Goal: Communication & Community: Share content

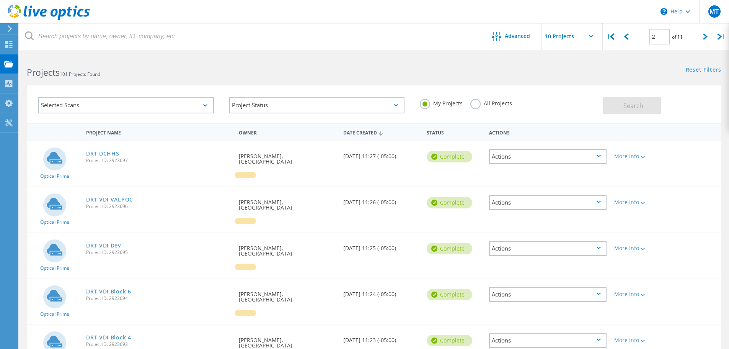
click at [529, 157] on div "Actions" at bounding box center [548, 156] width 118 height 15
click at [520, 165] on div "Share" at bounding box center [548, 163] width 116 height 12
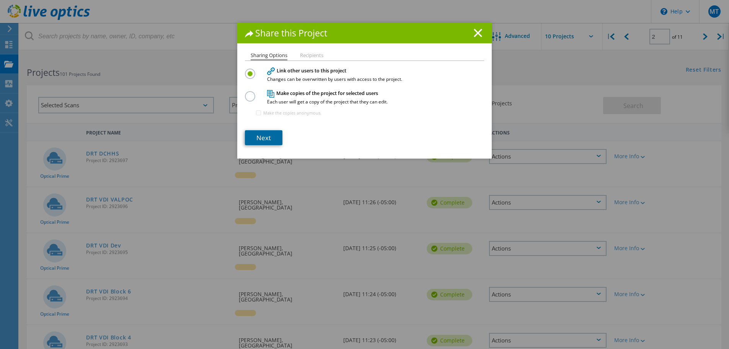
click at [268, 135] on link "Next" at bounding box center [264, 137] width 38 height 15
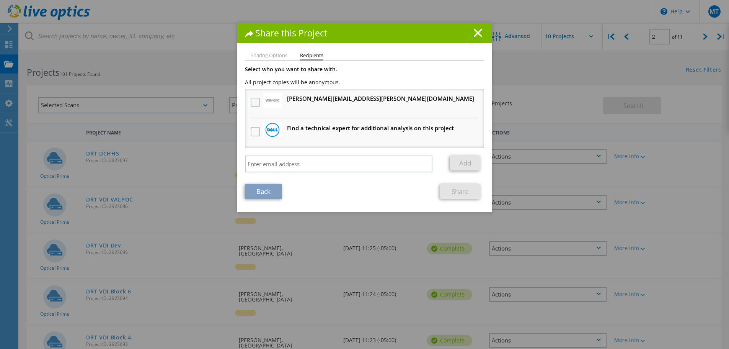
click at [251, 99] on label at bounding box center [256, 102] width 11 height 9
click at [0, 0] on input "checkbox" at bounding box center [0, 0] width 0 height 0
click at [457, 193] on link "Share" at bounding box center [460, 191] width 40 height 15
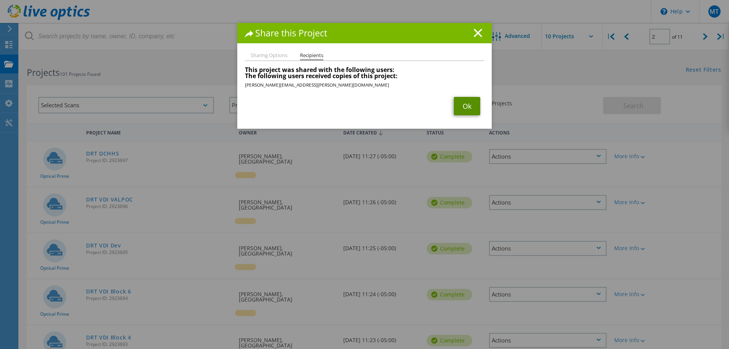
click at [462, 113] on link "Ok" at bounding box center [467, 106] width 26 height 18
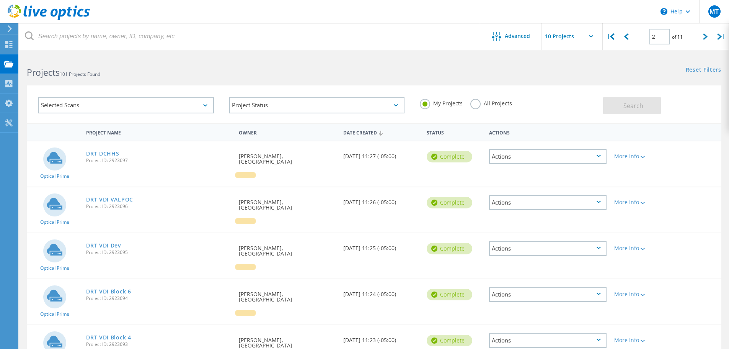
click at [601, 201] on div "Actions" at bounding box center [548, 202] width 118 height 15
click at [553, 204] on div "Share" at bounding box center [548, 208] width 116 height 12
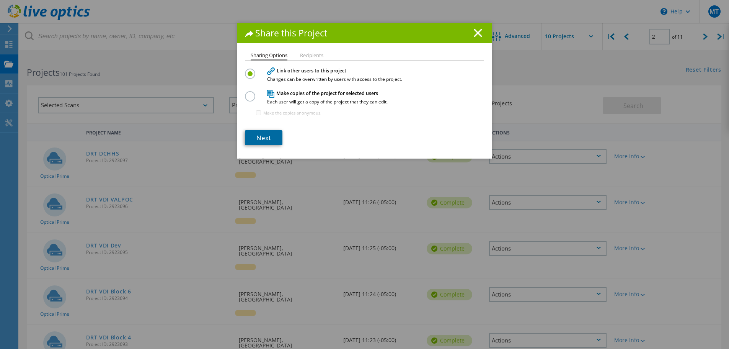
click at [258, 138] on link "Next" at bounding box center [264, 137] width 38 height 15
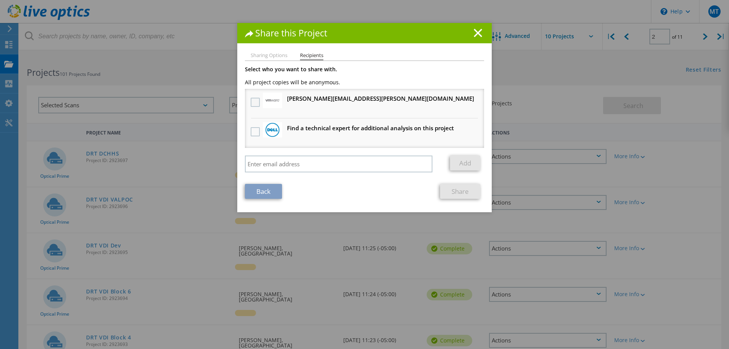
click at [251, 100] on label at bounding box center [256, 102] width 11 height 9
click at [0, 0] on input "checkbox" at bounding box center [0, 0] width 0 height 0
click at [464, 195] on link "Share" at bounding box center [460, 191] width 40 height 15
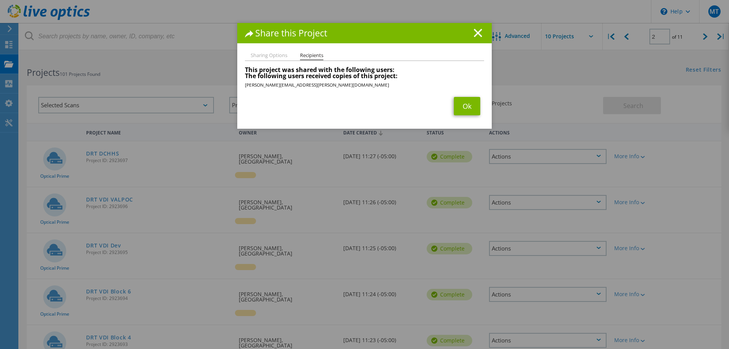
click at [560, 236] on div "Share this Project Sharing Options Recipients Link other users to this project …" at bounding box center [364, 186] width 729 height 326
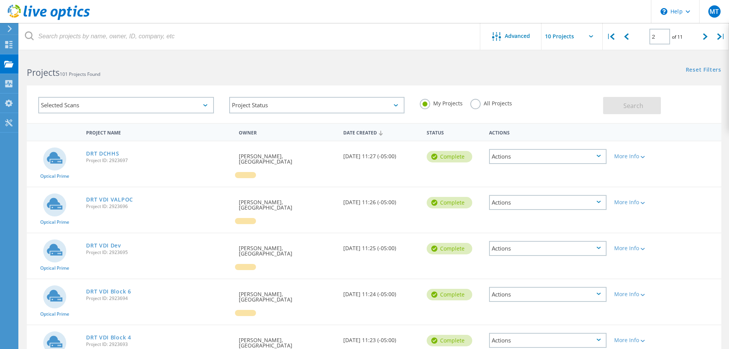
click at [593, 241] on div "Actions" at bounding box center [548, 248] width 118 height 15
click at [552, 248] on div "Share" at bounding box center [548, 254] width 116 height 12
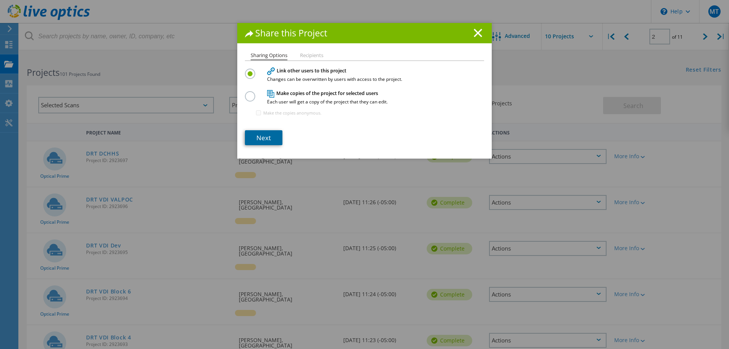
click at [264, 141] on link "Next" at bounding box center [264, 137] width 38 height 15
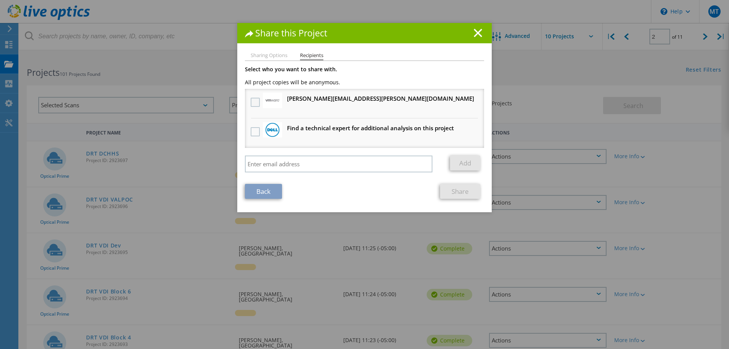
click at [251, 100] on label at bounding box center [256, 102] width 11 height 9
click at [0, 0] on input "checkbox" at bounding box center [0, 0] width 0 height 0
click at [466, 193] on link "Share" at bounding box center [460, 191] width 40 height 15
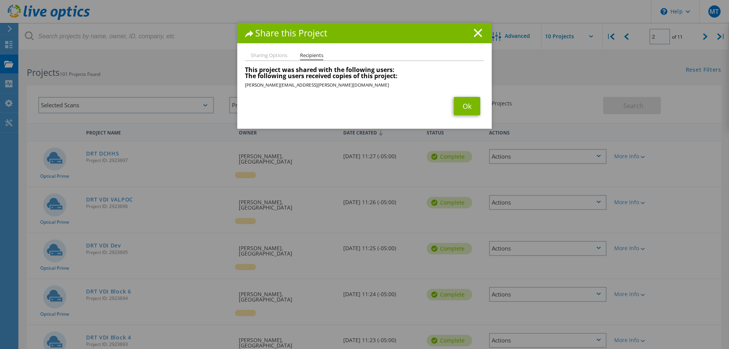
click at [510, 268] on div "Share this Project Sharing Options Recipients Link other users to this project …" at bounding box center [364, 186] width 729 height 326
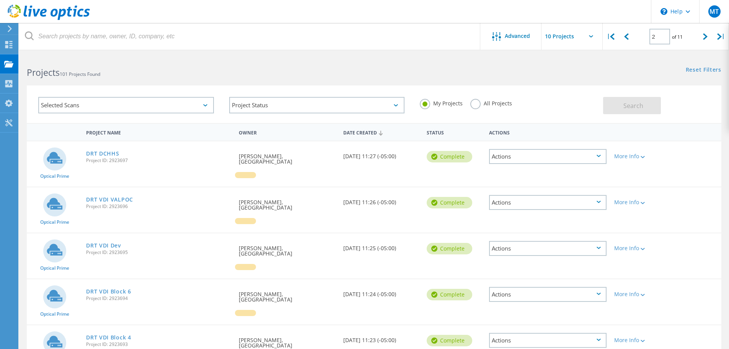
click at [468, 101] on div "My Projects All Projects" at bounding box center [507, 103] width 191 height 28
click at [471, 104] on label "All Projects" at bounding box center [491, 102] width 42 height 7
click at [0, 0] on input "All Projects" at bounding box center [0, 0] width 0 height 0
click at [610, 35] on div "|" at bounding box center [611, 36] width 16 height 27
type input "1"
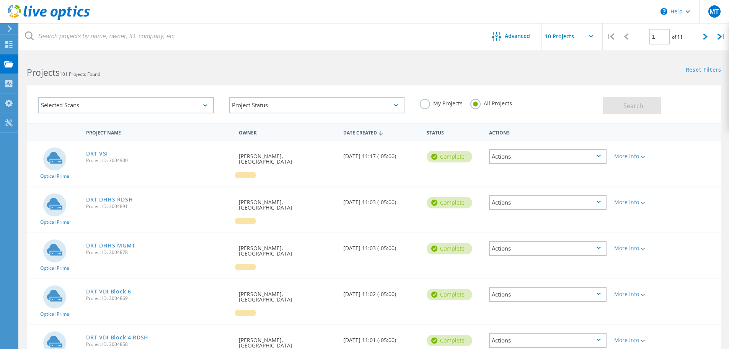
click at [548, 157] on div "Actions" at bounding box center [548, 156] width 118 height 15
click at [529, 162] on div "Share" at bounding box center [548, 163] width 116 height 12
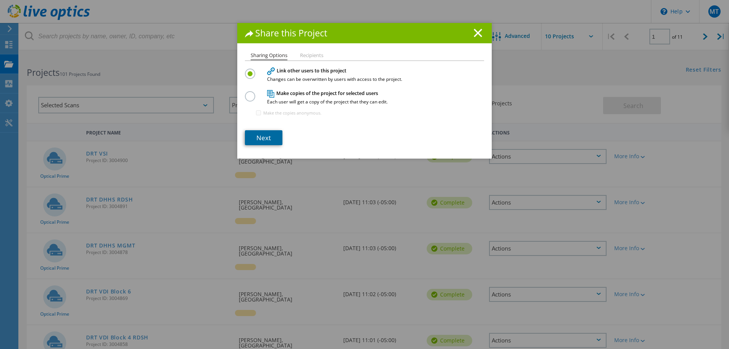
click at [259, 135] on link "Next" at bounding box center [264, 137] width 38 height 15
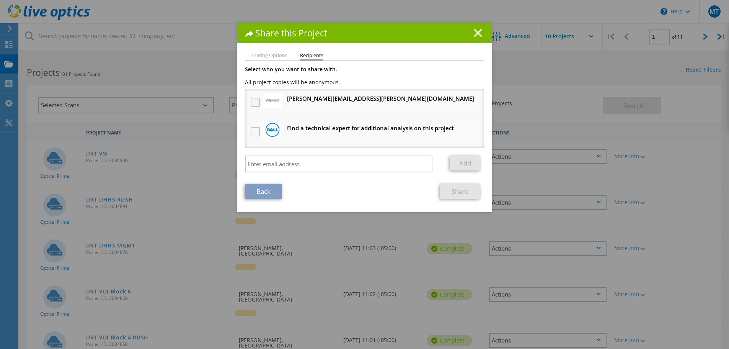
click at [255, 101] on label at bounding box center [256, 102] width 11 height 9
click at [0, 0] on input "checkbox" at bounding box center [0, 0] width 0 height 0
click at [459, 193] on link "Share" at bounding box center [460, 191] width 40 height 15
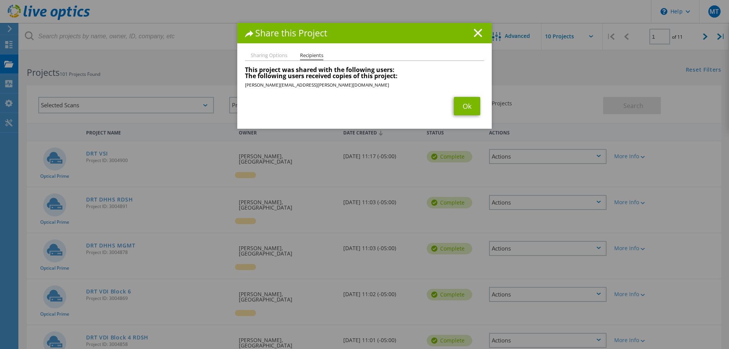
click at [540, 195] on div "Share this Project Sharing Options Recipients Link other users to this project …" at bounding box center [364, 186] width 729 height 326
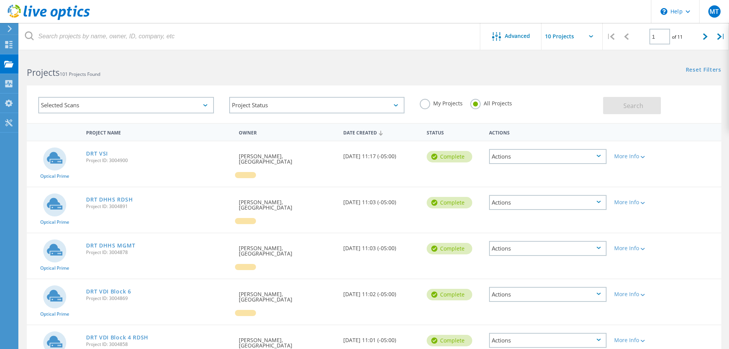
click at [599, 201] on icon at bounding box center [599, 202] width 4 height 2
click at [526, 203] on div "Share" at bounding box center [548, 208] width 116 height 12
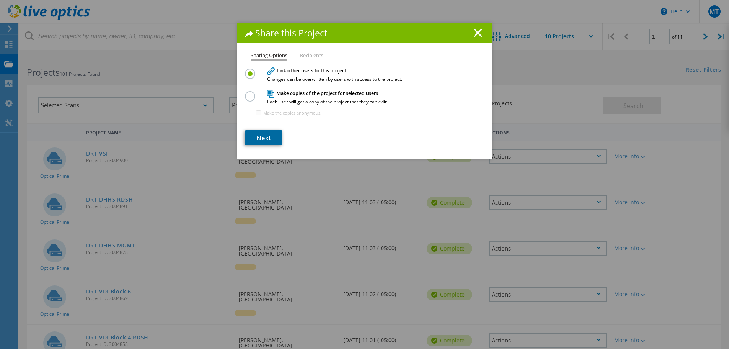
click at [259, 144] on link "Next" at bounding box center [264, 137] width 38 height 15
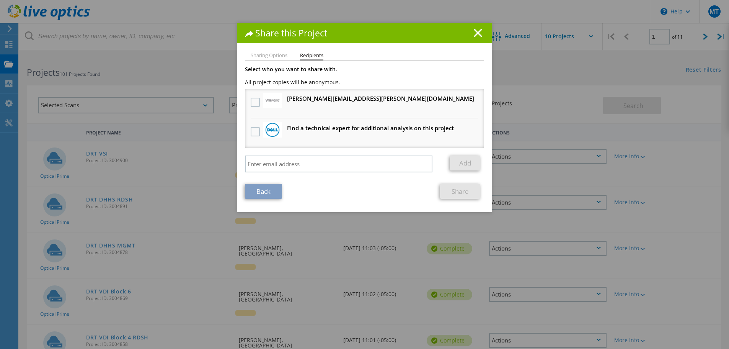
click at [348, 104] on li "[PERSON_NAME][EMAIL_ADDRESS][PERSON_NAME][DOMAIN_NAME] Will receive an anonymou…" at bounding box center [364, 103] width 239 height 29
click at [253, 103] on label at bounding box center [256, 102] width 11 height 9
click at [0, 0] on input "checkbox" at bounding box center [0, 0] width 0 height 0
click at [450, 190] on link "Share" at bounding box center [460, 191] width 40 height 15
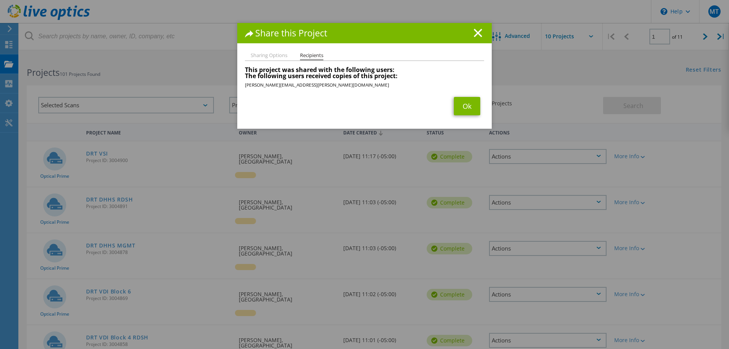
click at [585, 240] on div "Share this Project Sharing Options Recipients Link other users to this project …" at bounding box center [364, 186] width 729 height 326
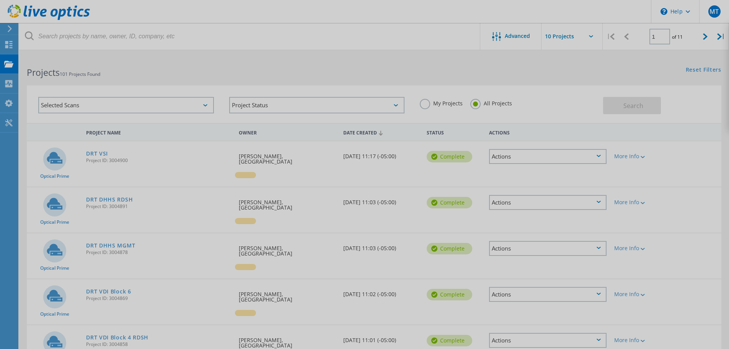
click at [596, 235] on div at bounding box center [364, 174] width 729 height 349
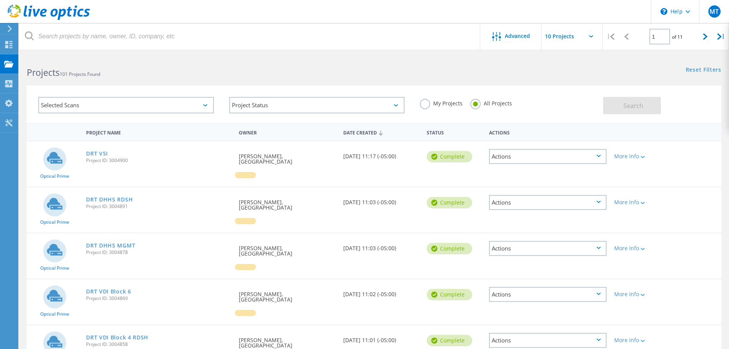
click at [597, 241] on div "Actions" at bounding box center [548, 248] width 118 height 15
click at [570, 248] on div "Share" at bounding box center [548, 254] width 116 height 12
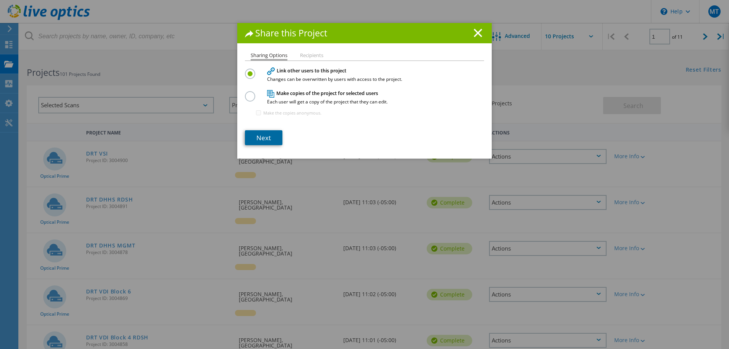
click at [257, 134] on link "Next" at bounding box center [264, 137] width 38 height 15
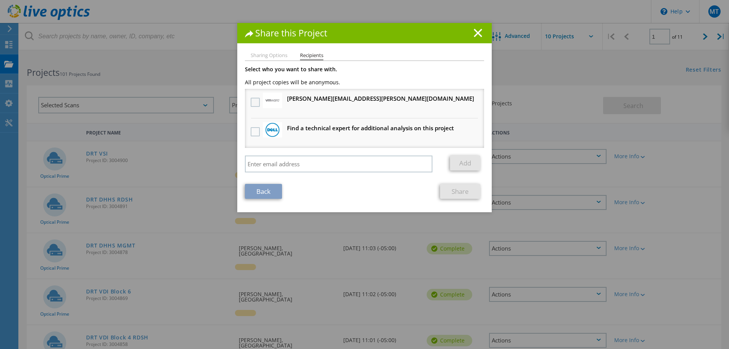
click at [251, 105] on label at bounding box center [256, 102] width 11 height 9
click at [0, 0] on input "checkbox" at bounding box center [0, 0] width 0 height 0
click at [449, 194] on link "Share" at bounding box center [460, 191] width 40 height 15
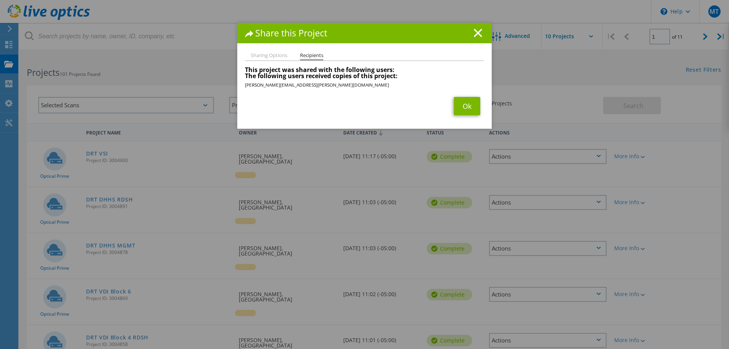
click at [588, 274] on div "Share this Project Sharing Options Recipients Link other users to this project …" at bounding box center [364, 186] width 729 height 326
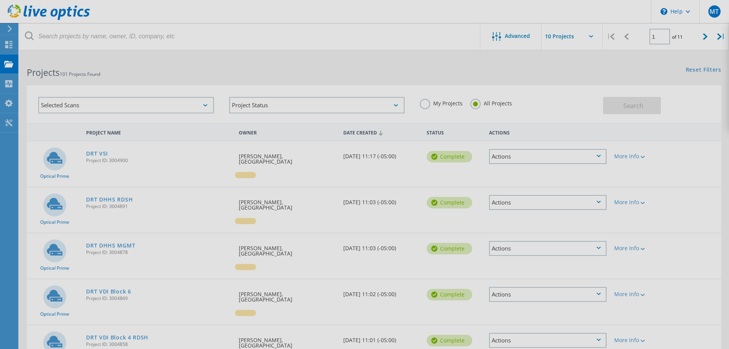
click at [595, 277] on div at bounding box center [364, 174] width 729 height 349
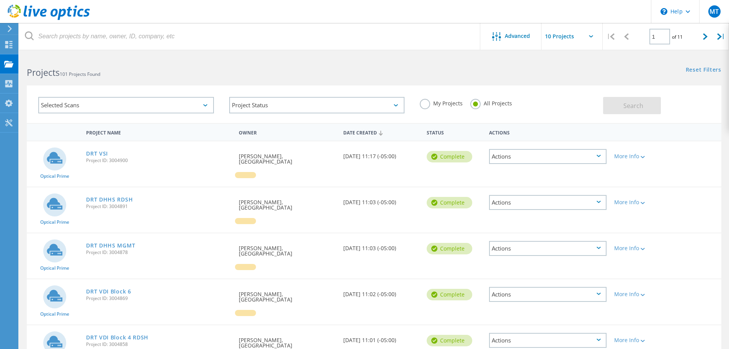
click at [598, 292] on icon at bounding box center [599, 293] width 4 height 2
click at [572, 294] on div "Share" at bounding box center [548, 300] width 116 height 12
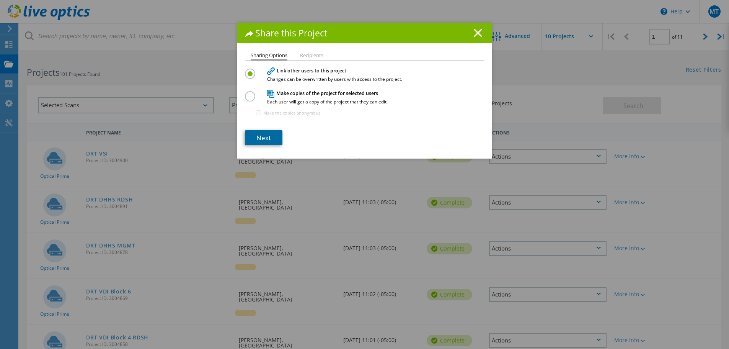
click at [263, 138] on link "Next" at bounding box center [264, 137] width 38 height 15
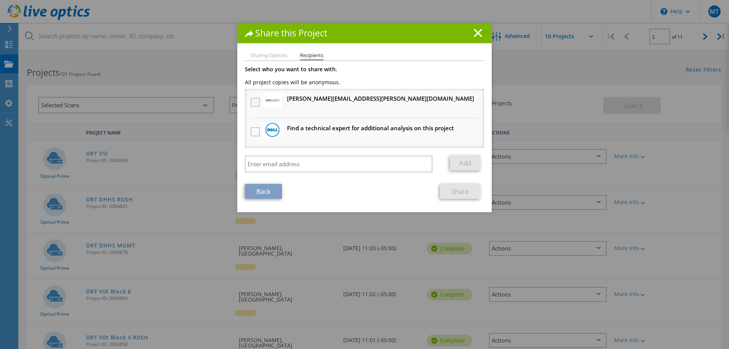
click at [251, 100] on label at bounding box center [256, 102] width 11 height 9
click at [0, 0] on input "checkbox" at bounding box center [0, 0] width 0 height 0
click at [462, 194] on link "Share" at bounding box center [460, 191] width 40 height 15
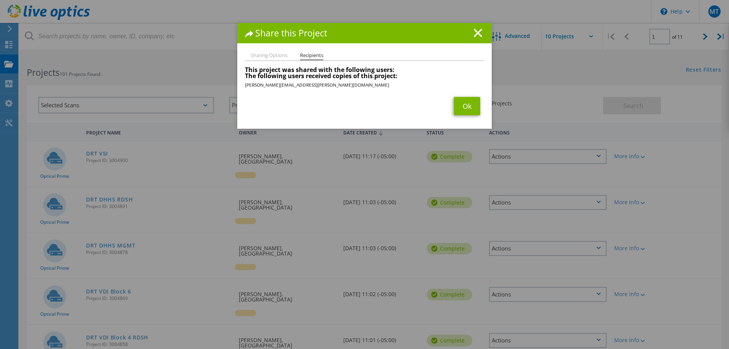
click at [601, 315] on div "Share this Project Sharing Options Recipients Link other users to this project …" at bounding box center [364, 186] width 729 height 326
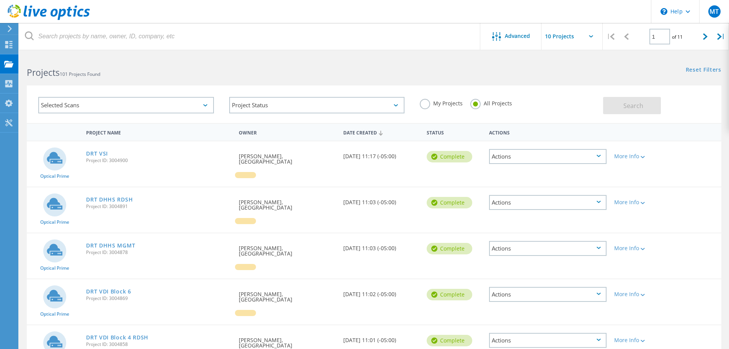
click at [598, 333] on div "Actions" at bounding box center [548, 340] width 118 height 15
click at [586, 340] on div "Share" at bounding box center [548, 346] width 116 height 12
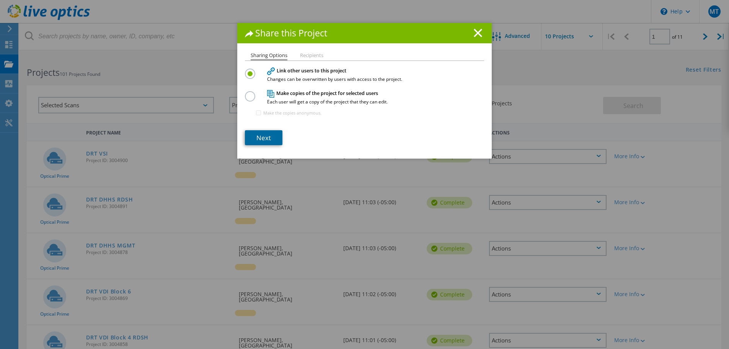
click at [264, 135] on link "Next" at bounding box center [264, 137] width 38 height 15
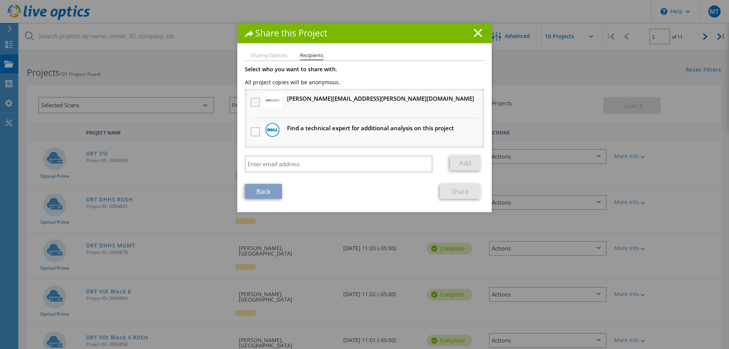
click at [254, 104] on label at bounding box center [256, 102] width 11 height 9
click at [0, 0] on input "checkbox" at bounding box center [0, 0] width 0 height 0
click at [447, 191] on link "Share" at bounding box center [460, 191] width 40 height 15
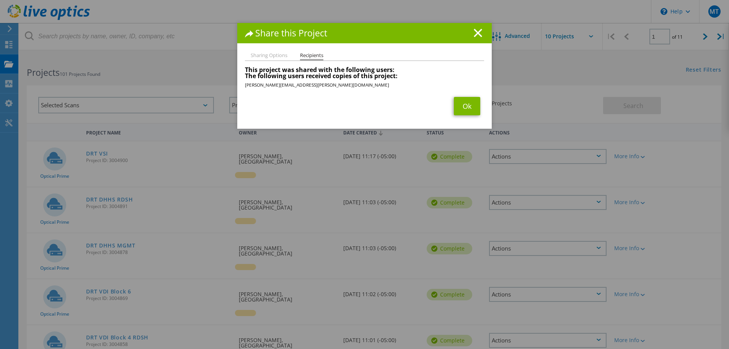
click at [673, 258] on div "Share this Project Sharing Options Recipients Link other users to this project …" at bounding box center [364, 186] width 729 height 326
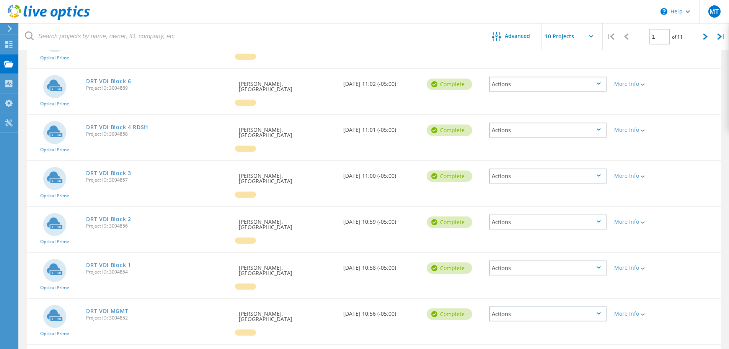
scroll to position [228, 0]
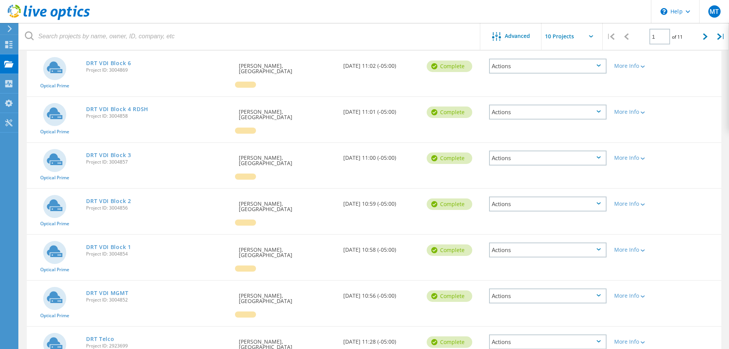
click at [605, 150] on div "Actions" at bounding box center [548, 157] width 118 height 15
click at [574, 158] on div "Share" at bounding box center [548, 164] width 116 height 12
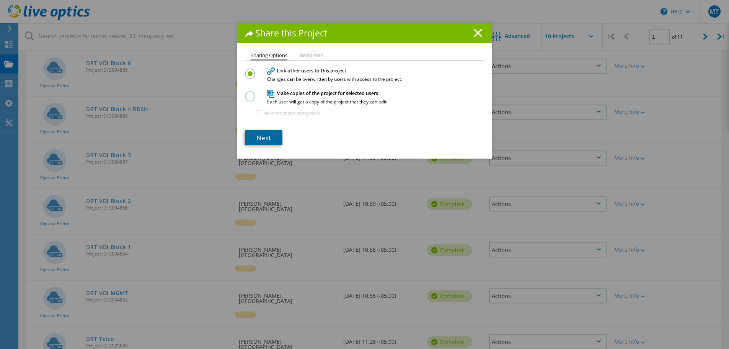
click at [264, 137] on link "Next" at bounding box center [264, 137] width 38 height 15
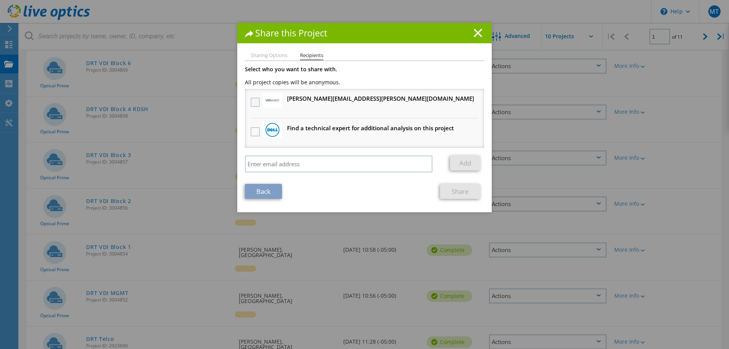
click at [251, 101] on label at bounding box center [256, 102] width 11 height 9
click at [0, 0] on input "checkbox" at bounding box center [0, 0] width 0 height 0
click at [455, 194] on link "Share" at bounding box center [460, 191] width 40 height 15
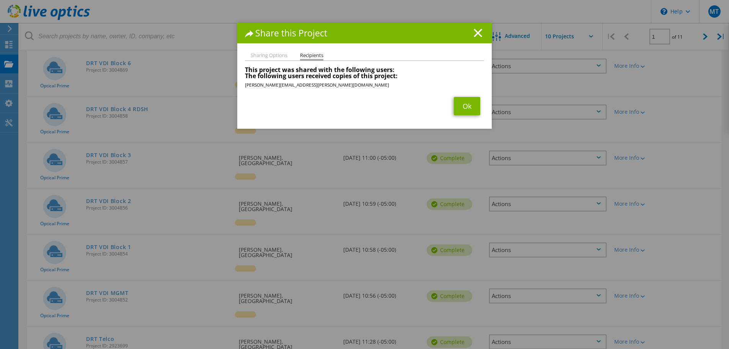
click at [581, 173] on div "Share this Project Sharing Options Recipients Link other users to this project …" at bounding box center [364, 186] width 729 height 326
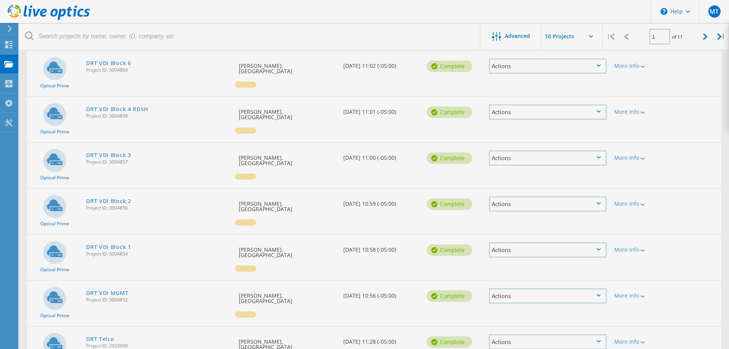
click at [600, 169] on div at bounding box center [364, 174] width 729 height 349
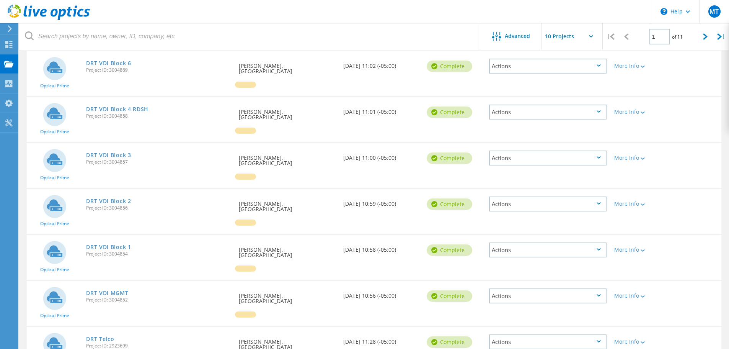
click at [600, 196] on div "Actions" at bounding box center [548, 203] width 118 height 15
click at [583, 204] on div "Share" at bounding box center [548, 210] width 116 height 12
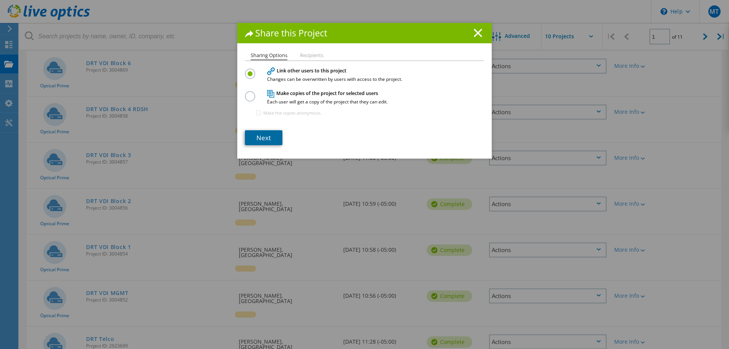
click at [259, 139] on link "Next" at bounding box center [264, 137] width 38 height 15
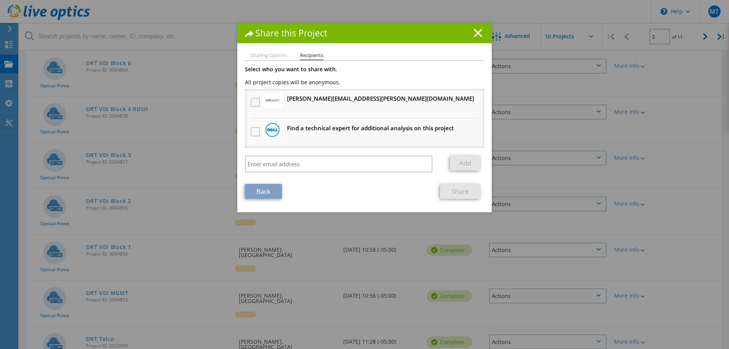
click at [251, 101] on label at bounding box center [256, 102] width 11 height 9
click at [0, 0] on input "checkbox" at bounding box center [0, 0] width 0 height 0
click at [449, 191] on link "Share" at bounding box center [460, 191] width 40 height 15
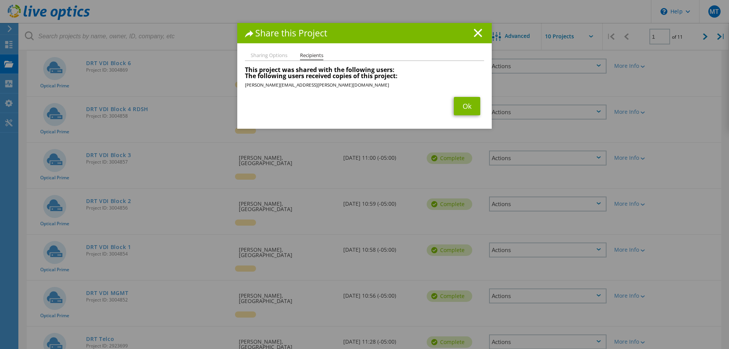
click at [537, 214] on div "Share this Project Sharing Options Recipients Link other users to this project …" at bounding box center [364, 186] width 729 height 326
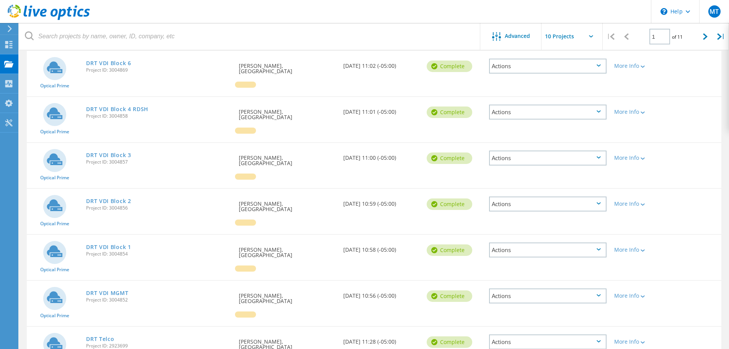
click at [598, 248] on icon at bounding box center [599, 249] width 4 height 2
click at [541, 250] on div "Share" at bounding box center [548, 256] width 116 height 12
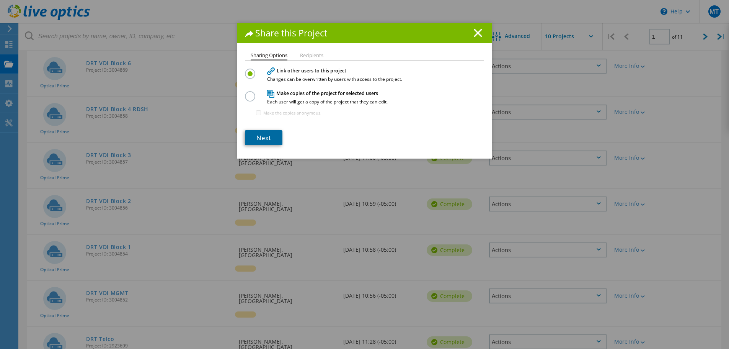
click at [273, 134] on link "Next" at bounding box center [264, 137] width 38 height 15
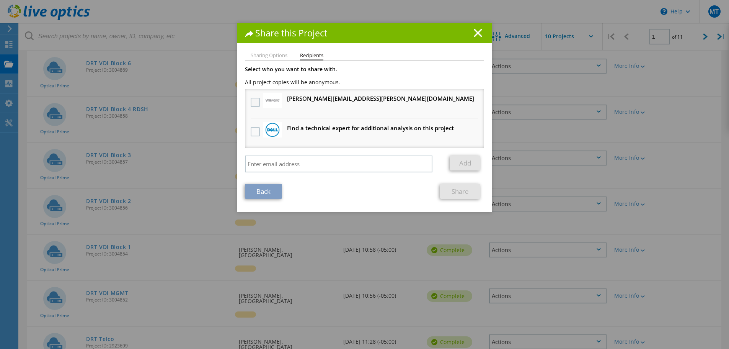
click at [251, 102] on label at bounding box center [256, 102] width 11 height 9
click at [0, 0] on input "checkbox" at bounding box center [0, 0] width 0 height 0
click at [453, 190] on link "Share" at bounding box center [460, 191] width 40 height 15
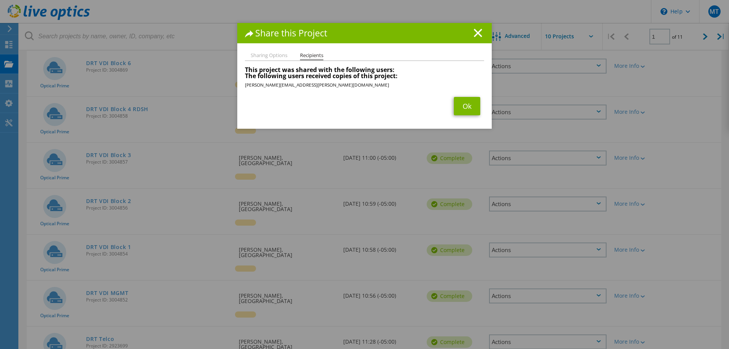
click at [562, 248] on div "Share this Project Sharing Options Recipients Link other users to this project …" at bounding box center [364, 186] width 729 height 326
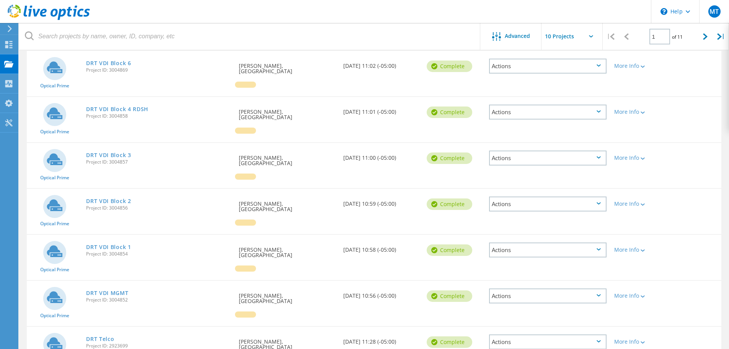
click at [596, 288] on div "Actions" at bounding box center [548, 295] width 118 height 15
click at [571, 296] on div "Share" at bounding box center [548, 302] width 116 height 12
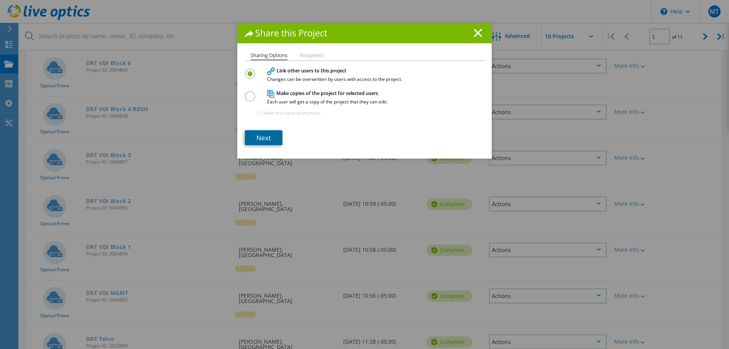
click at [270, 133] on link "Next" at bounding box center [264, 137] width 38 height 15
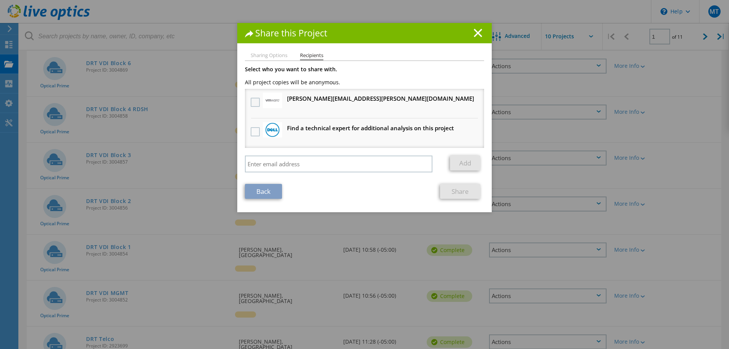
click at [251, 101] on label at bounding box center [256, 102] width 11 height 9
click at [0, 0] on input "checkbox" at bounding box center [0, 0] width 0 height 0
click at [454, 194] on link "Share" at bounding box center [460, 191] width 40 height 15
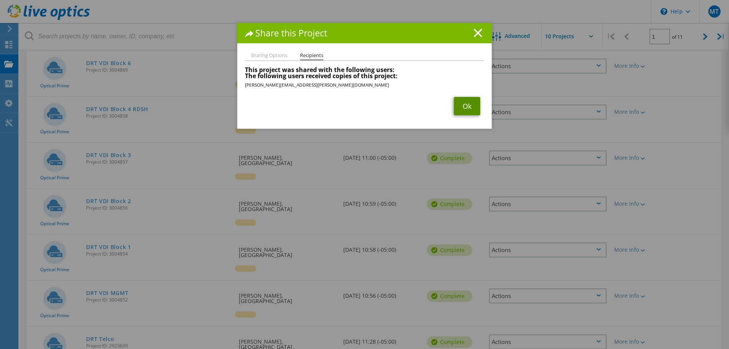
click at [459, 109] on link "Ok" at bounding box center [467, 106] width 26 height 18
